Goal: Information Seeking & Learning: Learn about a topic

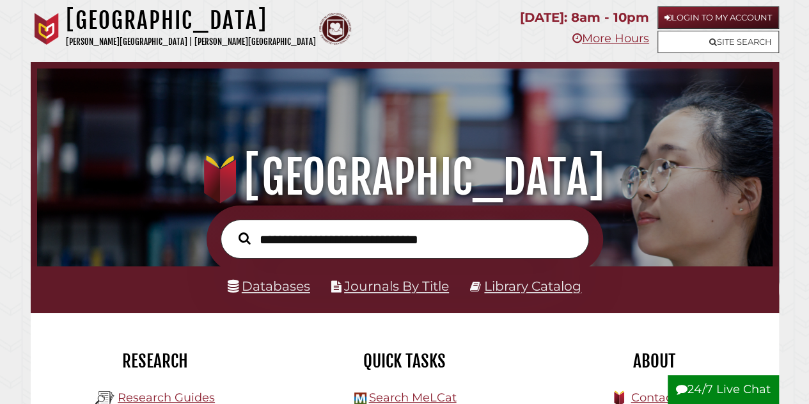
scroll to position [243, 729]
click at [268, 285] on link "Databases" at bounding box center [269, 286] width 83 height 16
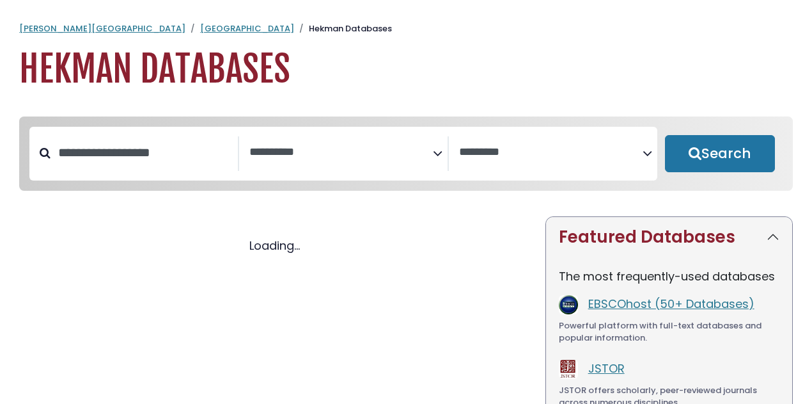
select select "Database Subject Filter"
select select "Database Vendors Filter"
select select "Database Subject Filter"
select select "Database Vendors Filter"
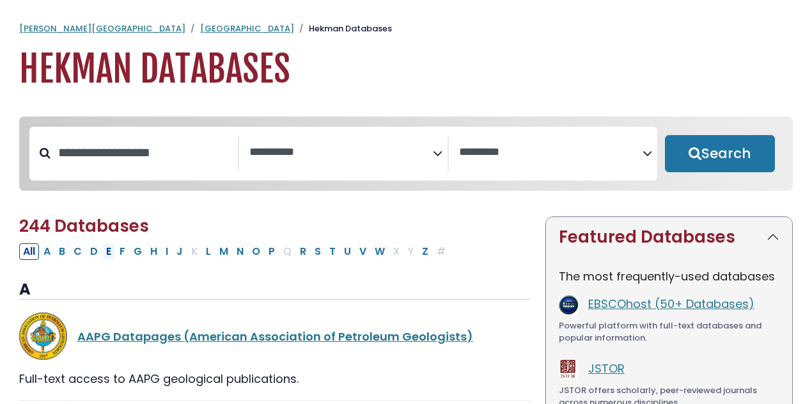
click at [107, 256] on button "E" at bounding box center [108, 251] width 13 height 17
select select "Database Subject Filter"
select select "Database Vendors Filter"
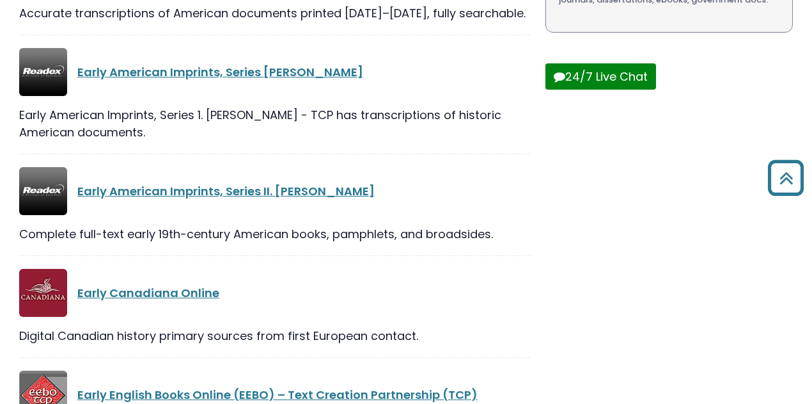
scroll to position [762, 0]
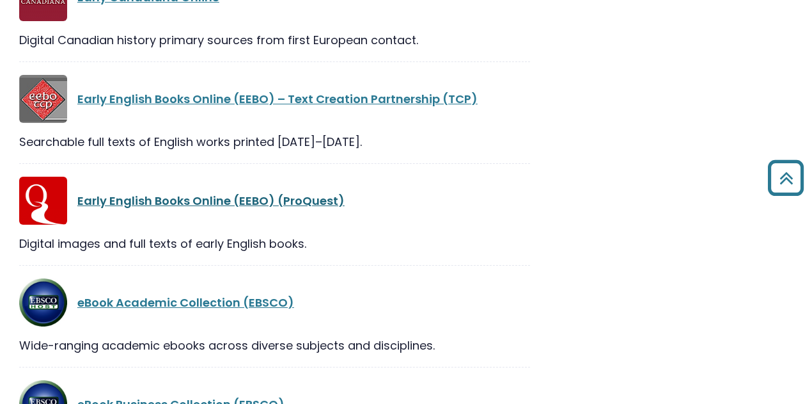
click at [120, 198] on link "Early English Books Online (EEBO) (ProQuest)" at bounding box center [210, 201] width 267 height 16
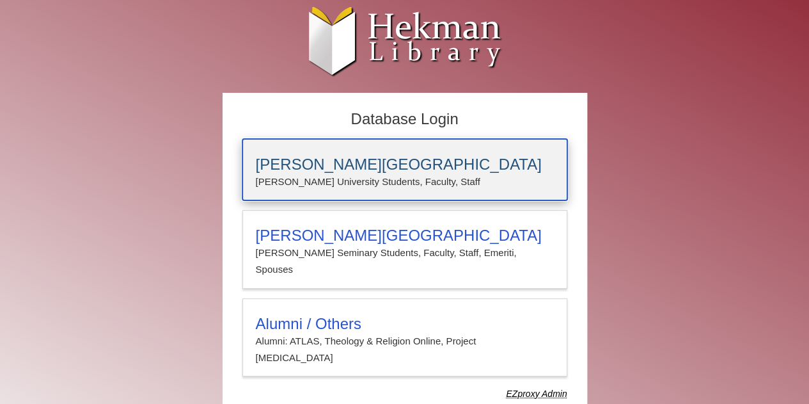
click at [285, 163] on h3 "[PERSON_NAME][GEOGRAPHIC_DATA]" at bounding box center [405, 164] width 298 height 18
